Goal: Find specific page/section: Find specific page/section

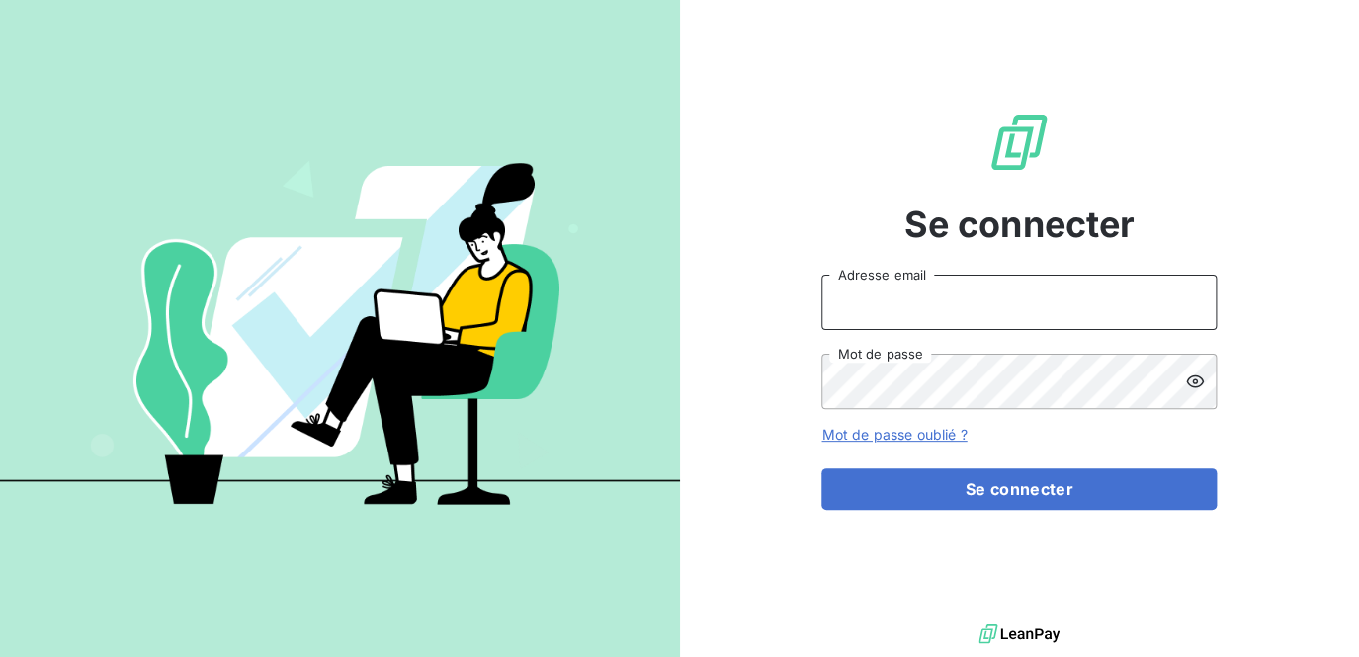
click at [878, 296] on input "Adresse email" at bounding box center [1018, 302] width 395 height 55
type input "[EMAIL_ADDRESS][DOMAIN_NAME]"
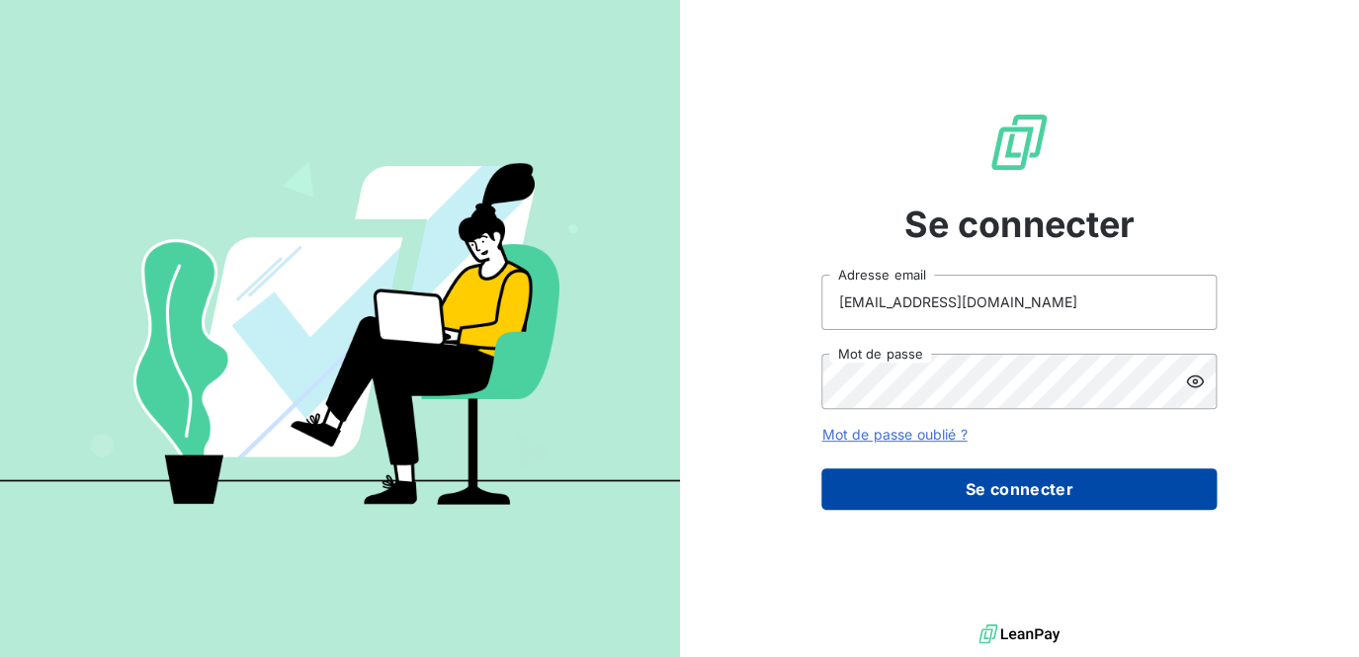
click at [978, 483] on button "Se connecter" at bounding box center [1018, 489] width 395 height 42
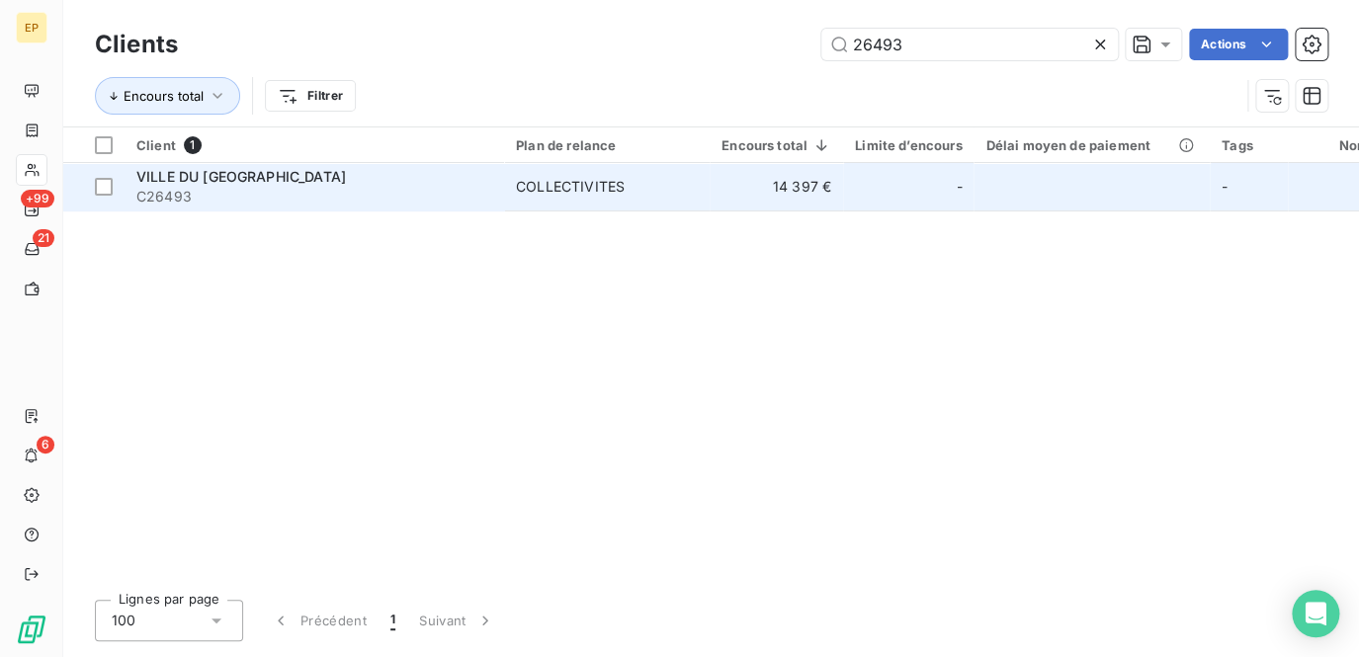
type input "26493"
click at [798, 181] on td "14 397 €" at bounding box center [775, 186] width 133 height 47
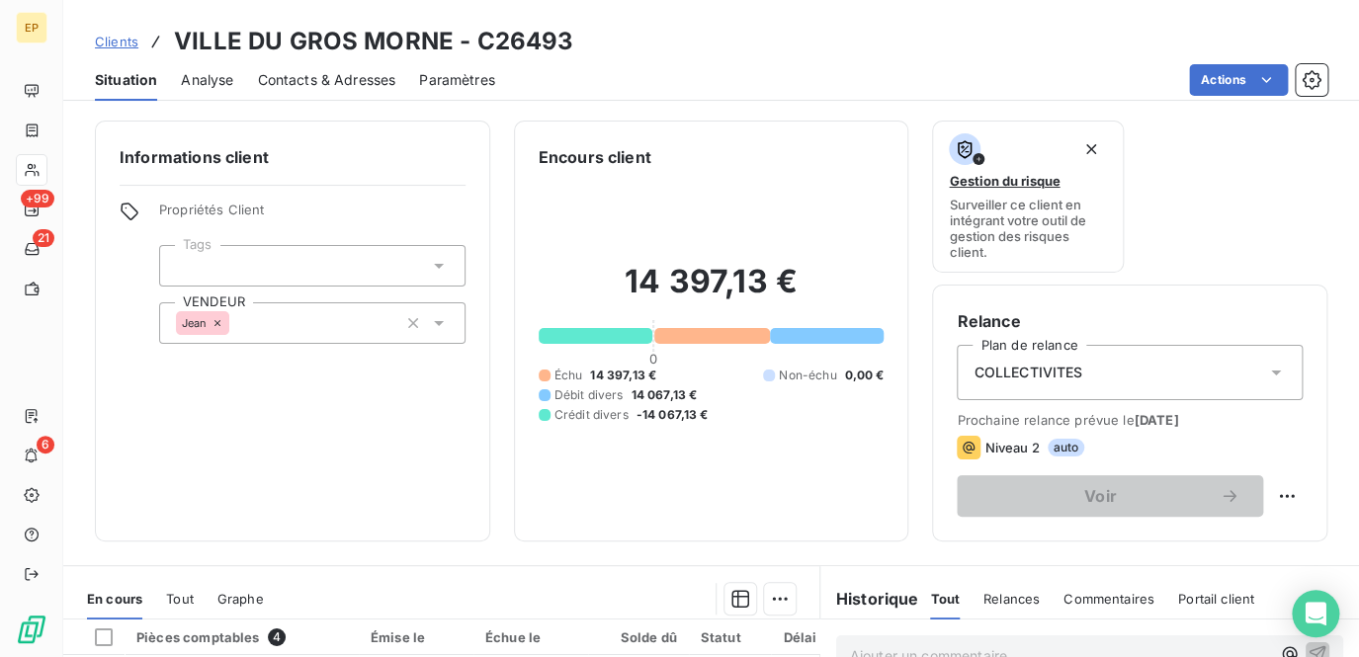
scroll to position [179, 0]
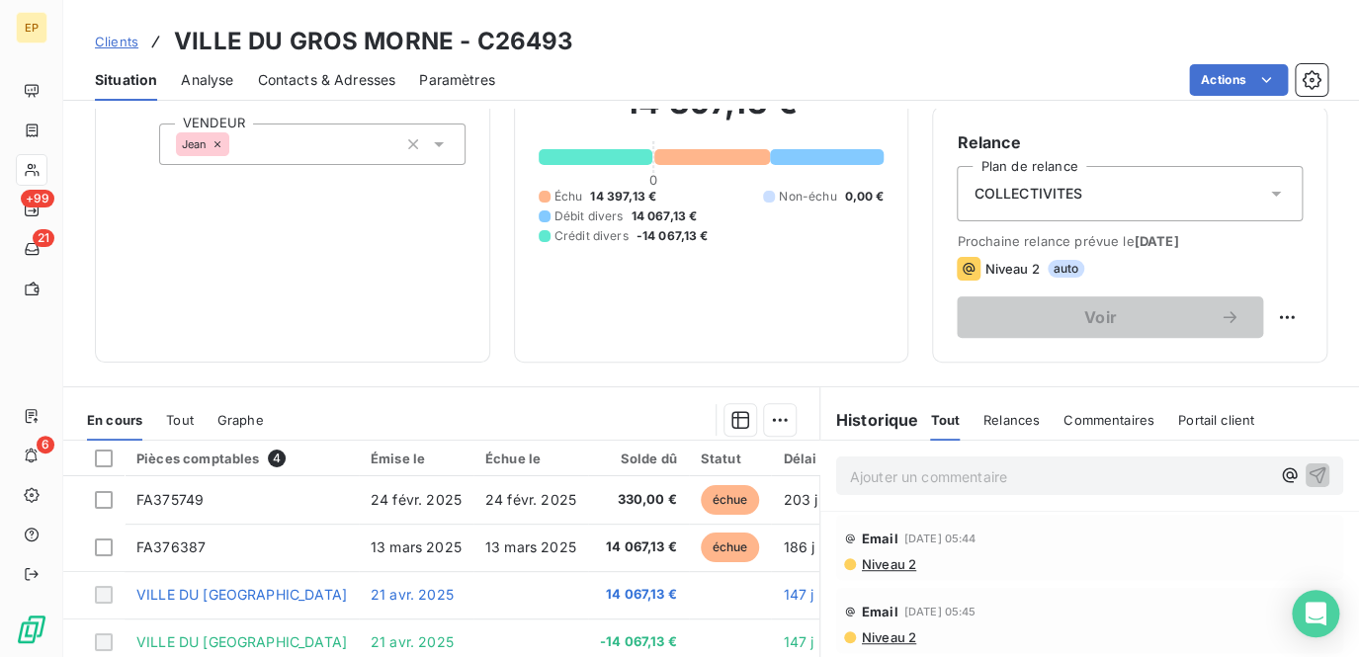
click at [877, 488] on div "Ajouter un commentaire ﻿" at bounding box center [1089, 476] width 507 height 39
click at [861, 476] on p "Ajouter un commentaire ﻿" at bounding box center [1060, 476] width 420 height 25
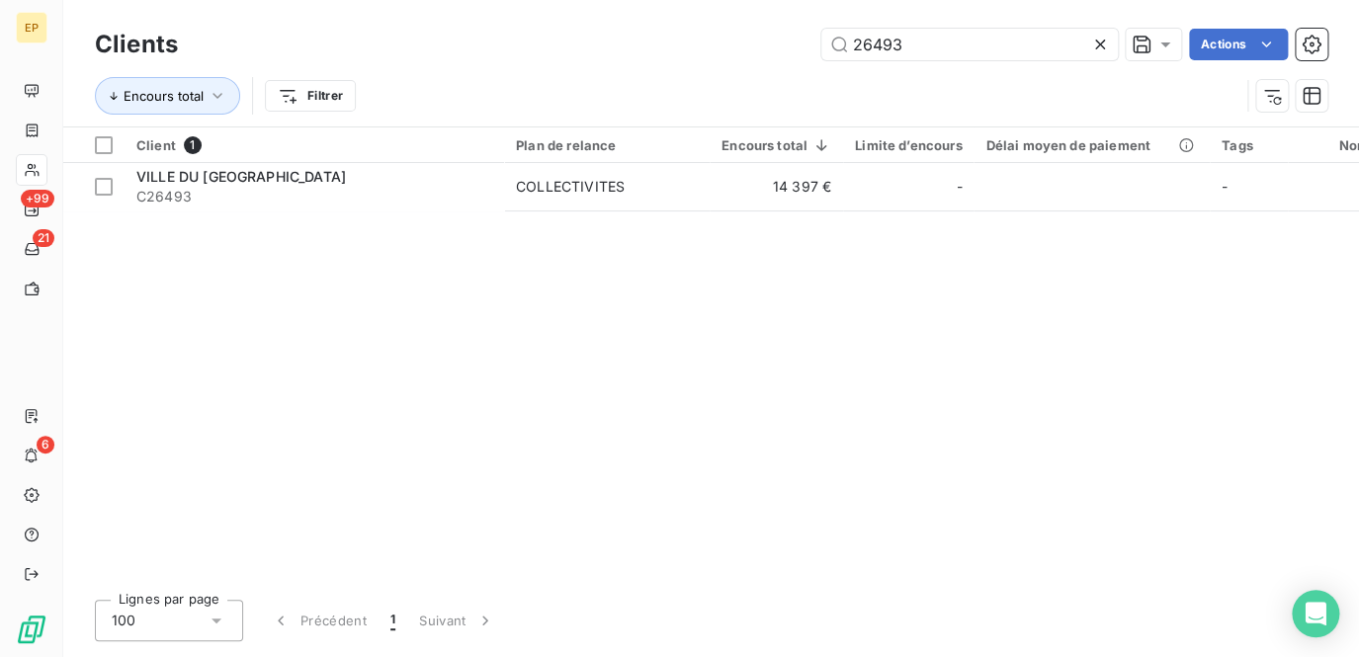
drag, startPoint x: 923, startPoint y: 53, endPoint x: 695, endPoint y: 4, distance: 233.5
click at [698, 4] on div "Clients 26493 Actions Encours total Filtrer" at bounding box center [710, 63] width 1295 height 126
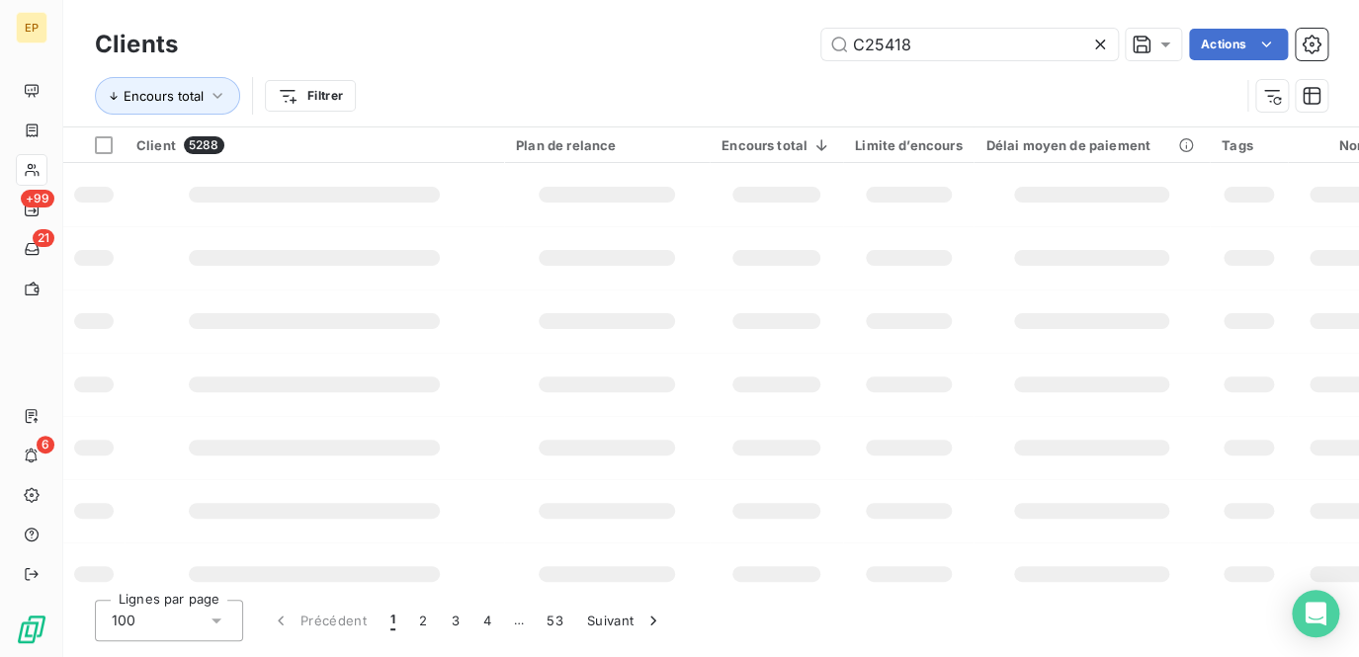
type input "C25418"
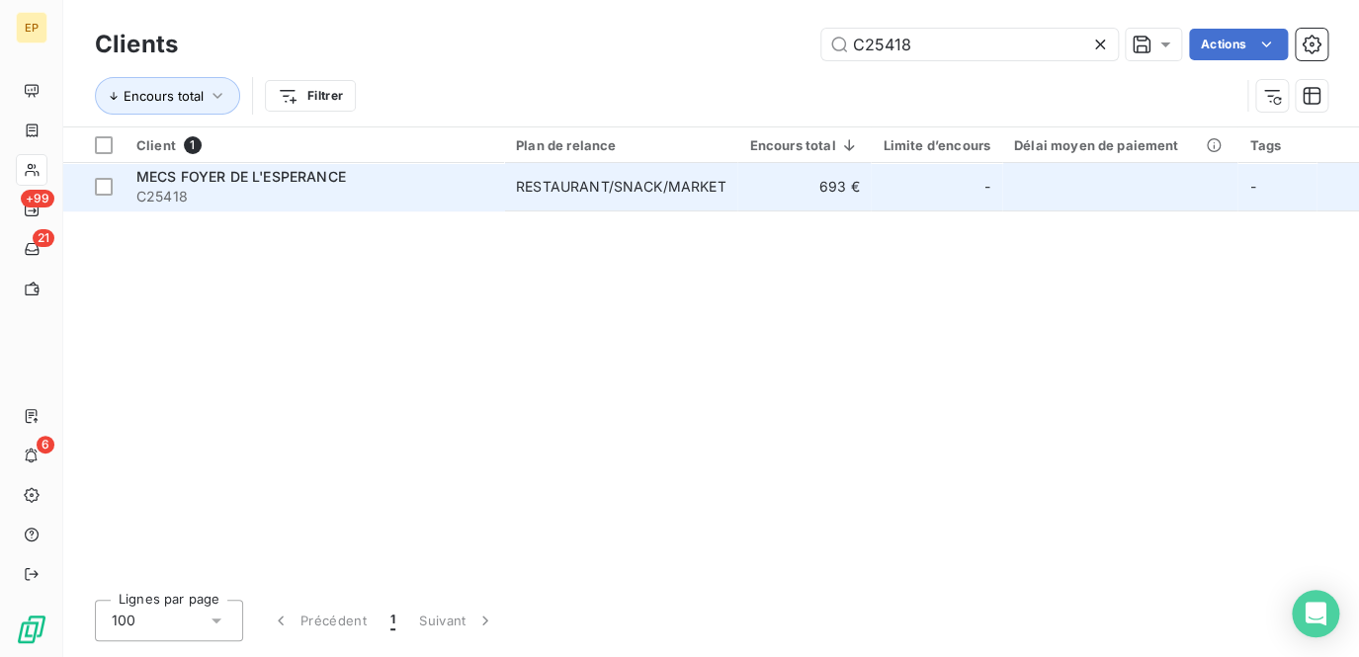
click at [764, 184] on td "693 €" at bounding box center [803, 186] width 133 height 47
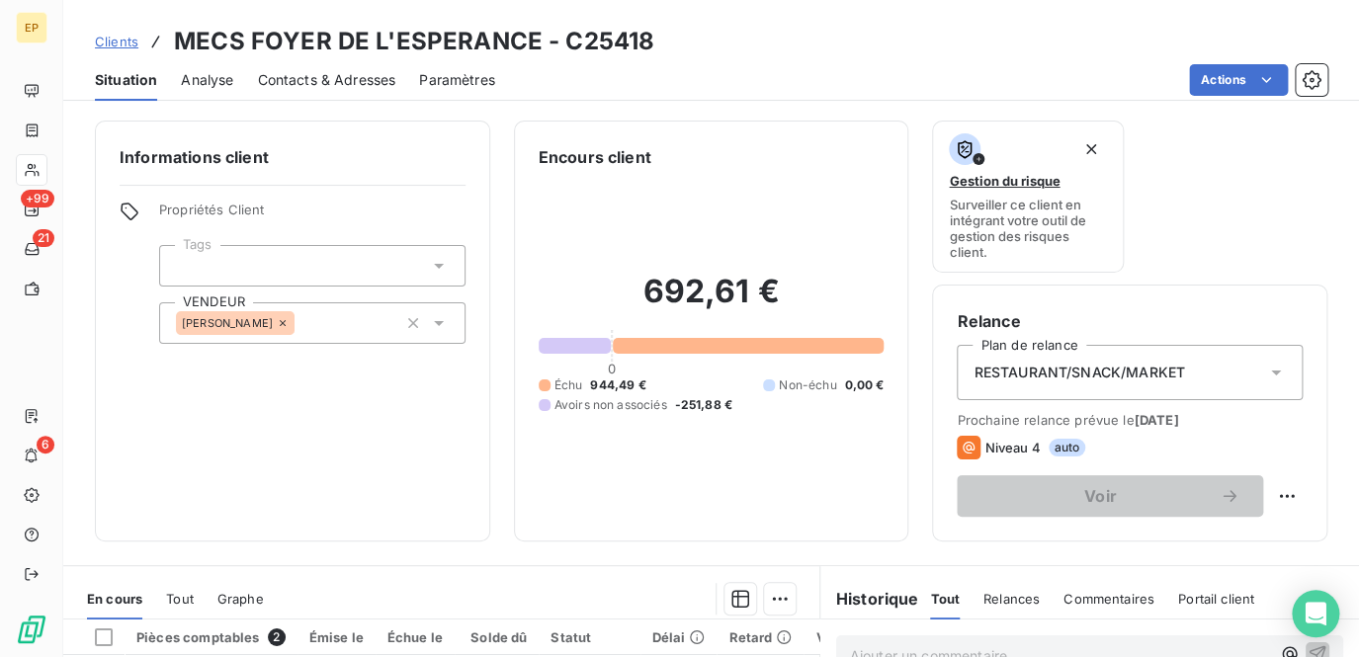
scroll to position [269, 0]
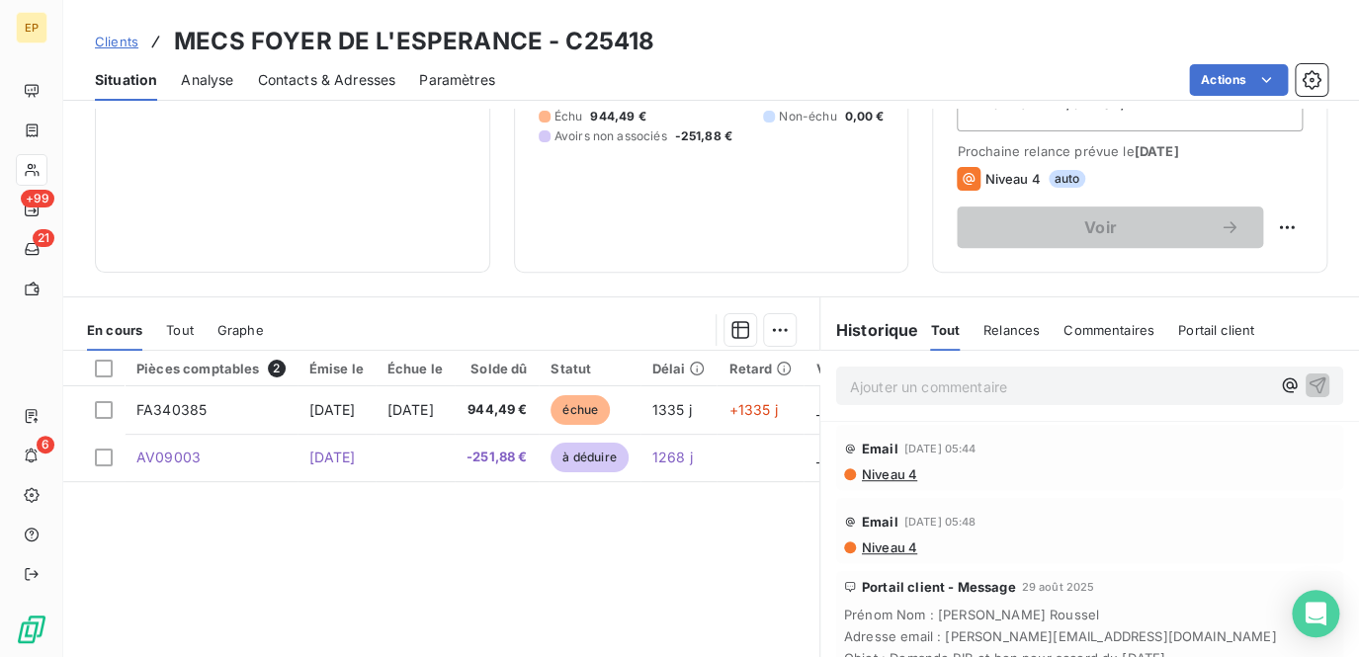
click at [885, 375] on p "Ajouter un commentaire ﻿" at bounding box center [1060, 386] width 420 height 25
